Goal: Information Seeking & Learning: Learn about a topic

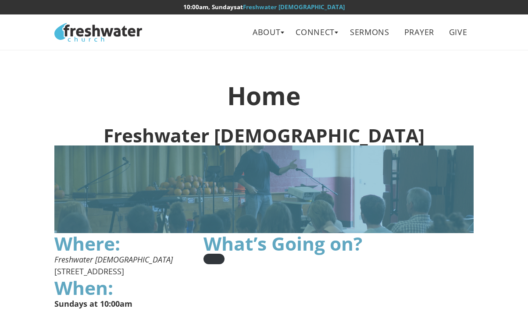
click at [281, 35] on link "About" at bounding box center [266, 32] width 41 height 20
click at [269, 74] on link "Leadership" at bounding box center [269, 70] width 69 height 18
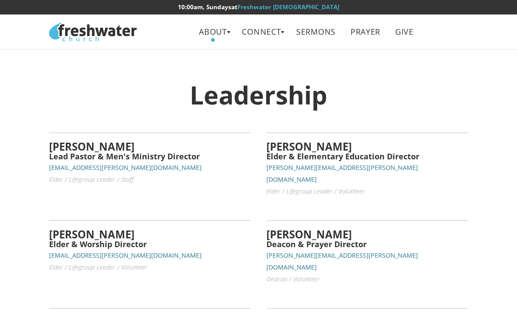
click at [224, 34] on link "About" at bounding box center [213, 32] width 41 height 20
click at [215, 55] on link "Beliefs" at bounding box center [216, 52] width 69 height 18
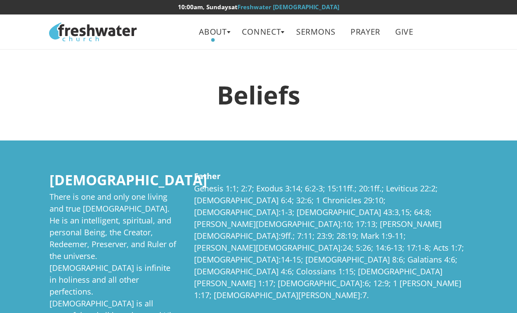
click at [231, 30] on link "About" at bounding box center [213, 32] width 41 height 20
click at [278, 32] on div at bounding box center [258, 156] width 517 height 313
click at [284, 34] on link "Connect" at bounding box center [262, 32] width 52 height 20
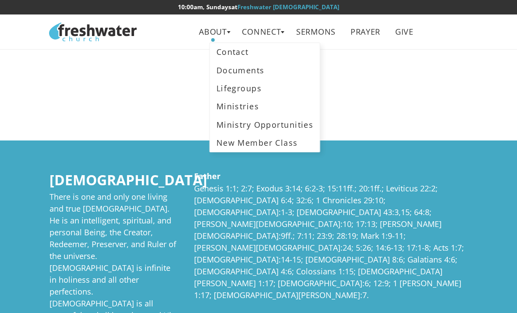
click at [251, 109] on link "Ministries" at bounding box center [265, 106] width 110 height 18
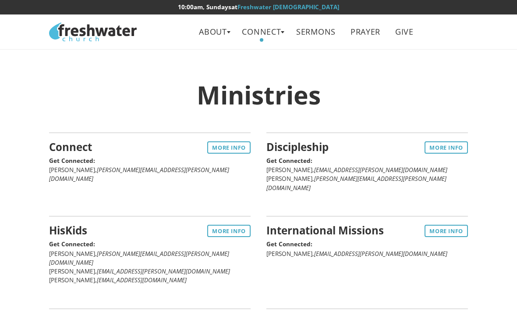
click at [212, 31] on link "About" at bounding box center [213, 32] width 41 height 20
click at [241, 71] on link "Leadership" at bounding box center [216, 70] width 69 height 18
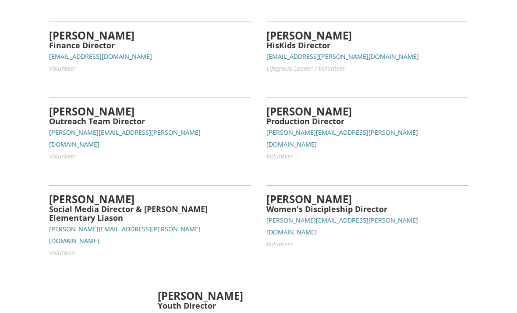
scroll to position [579, 0]
